Goal: Task Accomplishment & Management: Manage account settings

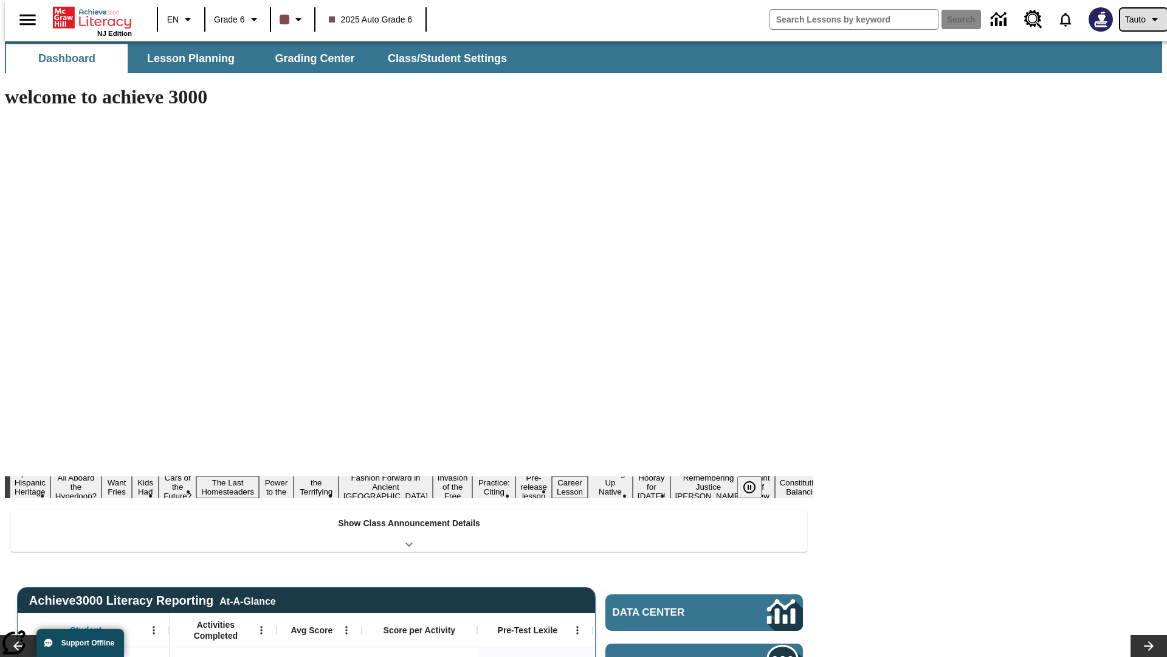
click at [1138, 19] on span "Tauto" at bounding box center [1135, 19] width 21 height 13
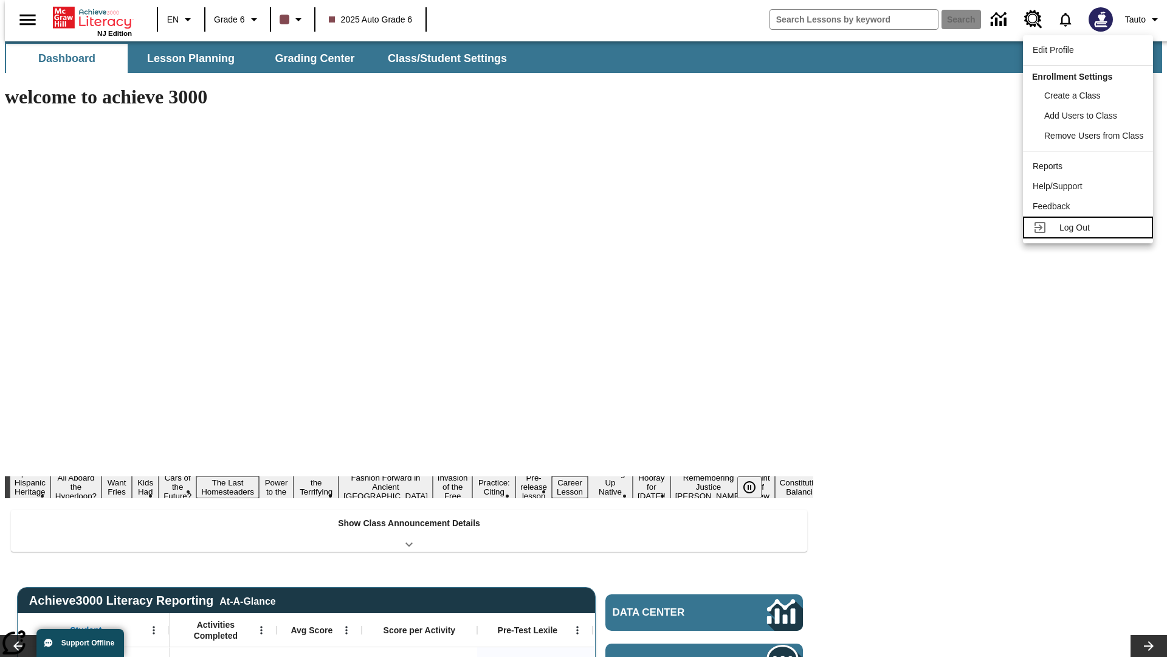
click at [1090, 227] on span "Log Out" at bounding box center [1075, 228] width 30 height 10
